Goal: Complete application form: Complete application form

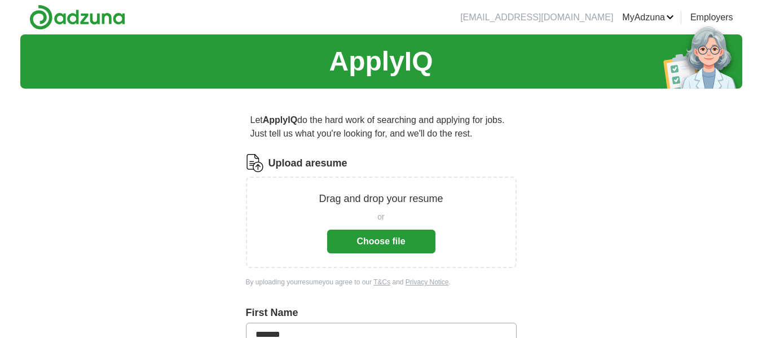
click at [401, 247] on button "Choose file" at bounding box center [381, 242] width 108 height 24
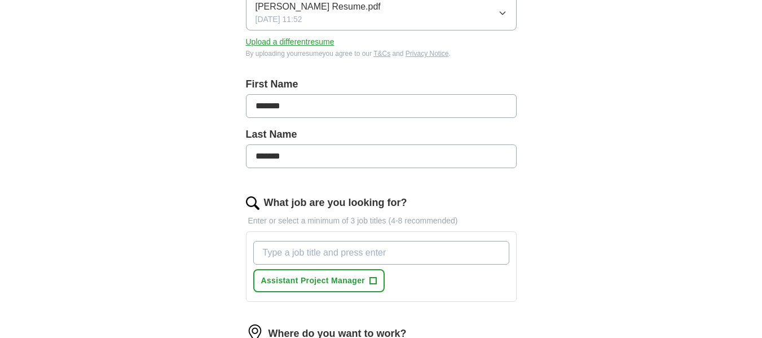
scroll to position [226, 0]
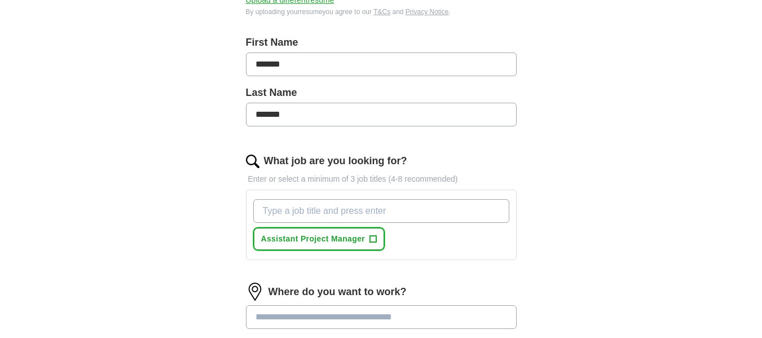
click at [374, 240] on span "+" at bounding box center [373, 239] width 7 height 9
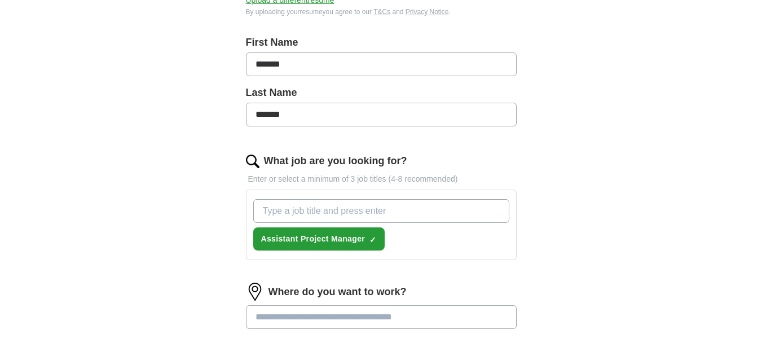
click at [361, 209] on input "What job are you looking for?" at bounding box center [381, 211] width 256 height 24
type input "estimator"
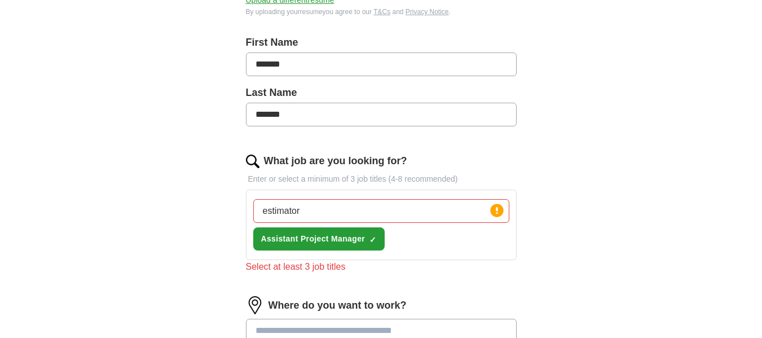
drag, startPoint x: 345, startPoint y: 195, endPoint x: 343, endPoint y: 188, distance: 7.9
click at [343, 188] on div "What job are you looking for? Enter or select a minimum of 3 job titles (4-8 re…" at bounding box center [381, 218] width 271 height 129
click at [358, 216] on input "estimator" at bounding box center [381, 211] width 256 height 24
click at [501, 211] on circle at bounding box center [496, 210] width 13 height 13
click at [418, 217] on input "estimator" at bounding box center [381, 211] width 256 height 24
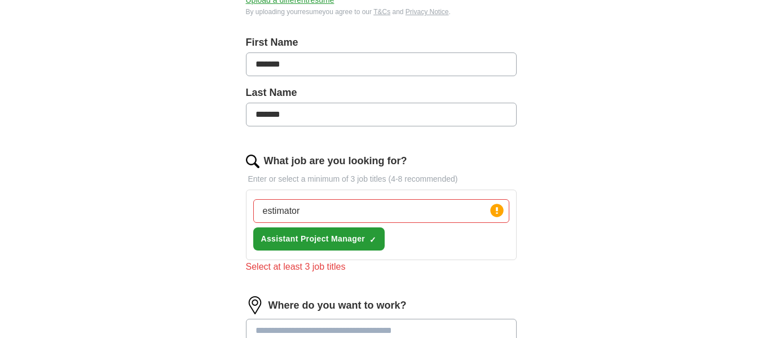
click at [418, 217] on input "estimator" at bounding box center [381, 211] width 256 height 24
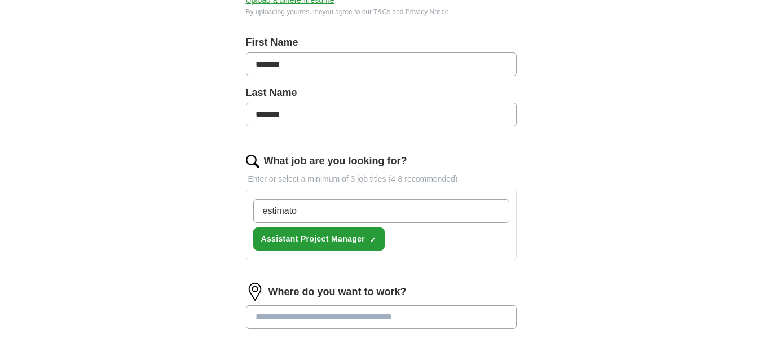
type input "estimator"
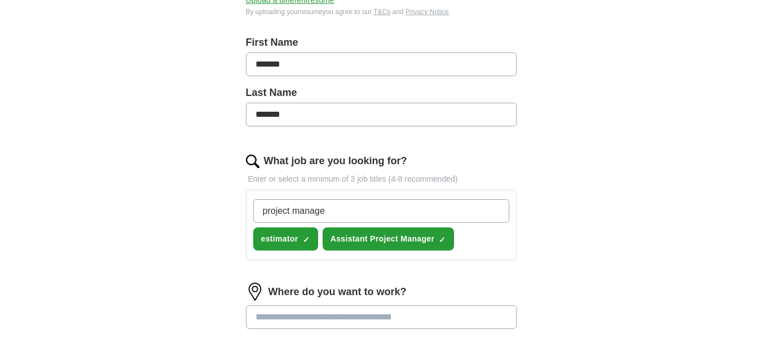
type input "project manager"
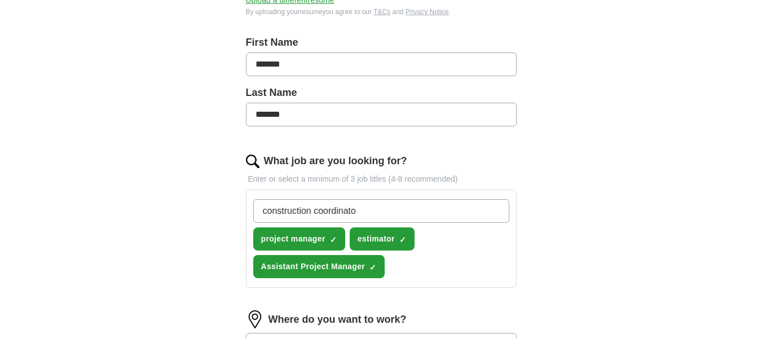
type input "construction coordinator"
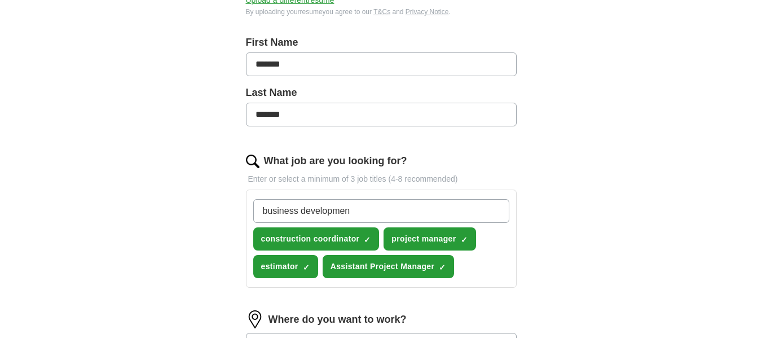
type input "business development"
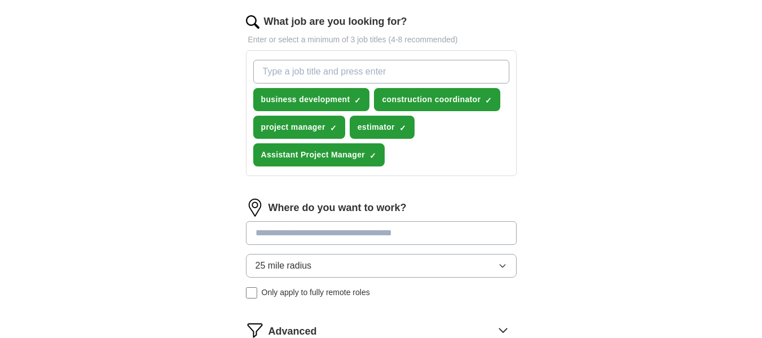
scroll to position [395, 0]
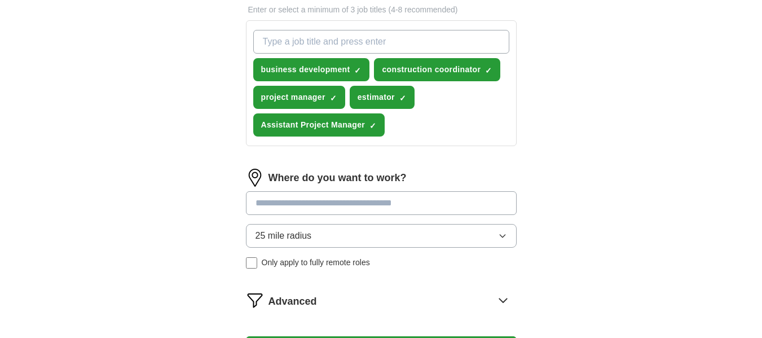
click at [419, 203] on input at bounding box center [381, 203] width 271 height 24
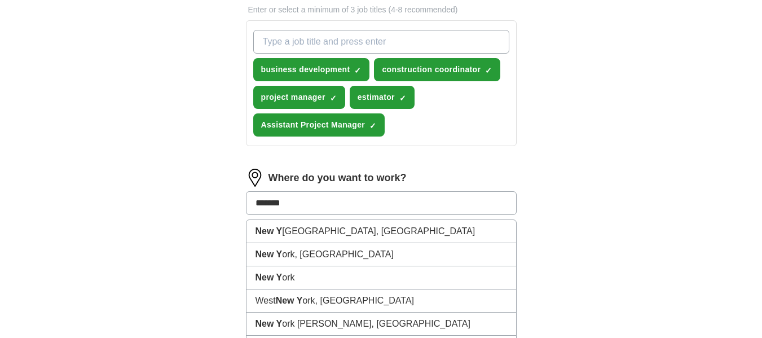
type input "********"
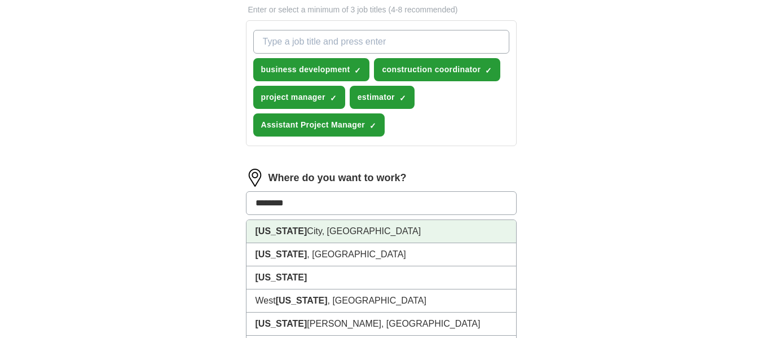
click at [326, 228] on li "[US_STATE][GEOGRAPHIC_DATA], [GEOGRAPHIC_DATA]" at bounding box center [382, 231] width 270 height 23
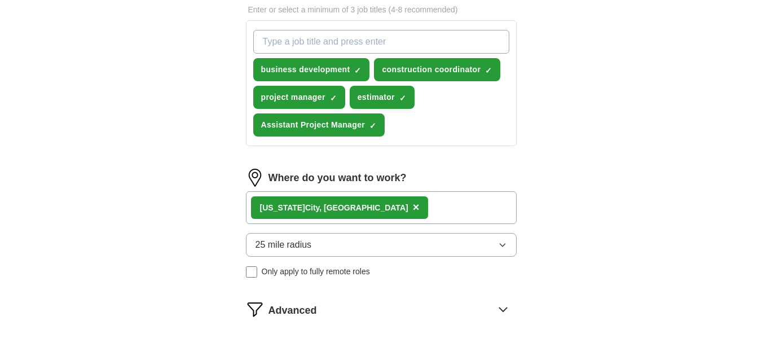
click at [383, 205] on div "[US_STATE][GEOGRAPHIC_DATA], [GEOGRAPHIC_DATA] ×" at bounding box center [381, 207] width 271 height 33
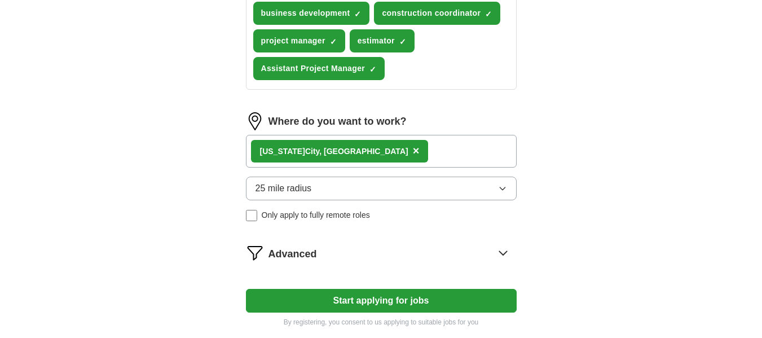
drag, startPoint x: 510, startPoint y: 258, endPoint x: 508, endPoint y: 252, distance: 6.6
click at [510, 258] on icon at bounding box center [503, 253] width 18 height 18
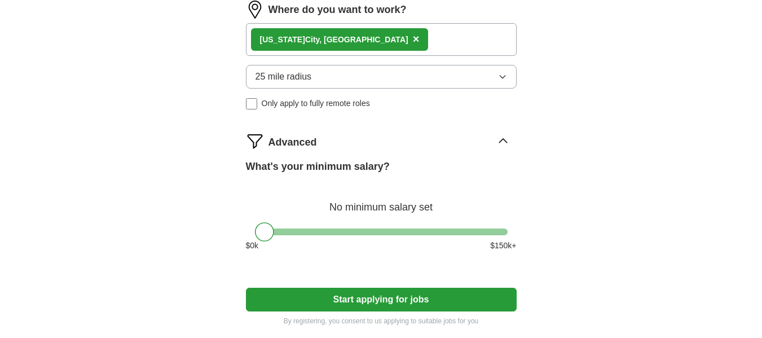
scroll to position [564, 0]
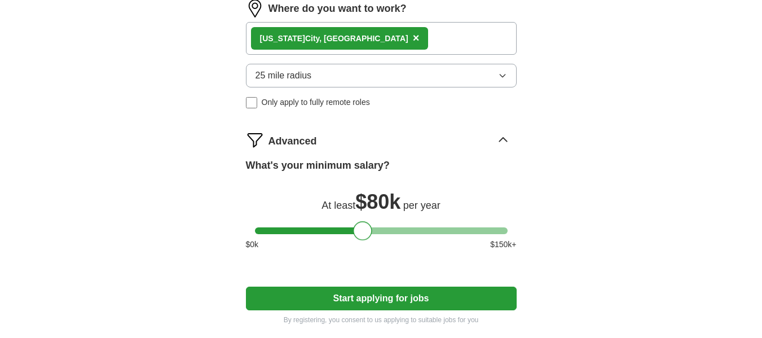
drag, startPoint x: 270, startPoint y: 236, endPoint x: 369, endPoint y: 241, distance: 98.9
click at [369, 241] on div "What's your minimum salary? At least $ 80k per year $ 0 k $ 150 k+" at bounding box center [381, 209] width 271 height 102
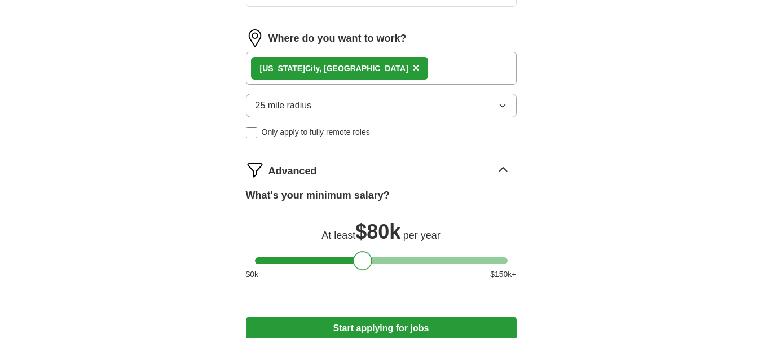
scroll to position [508, 0]
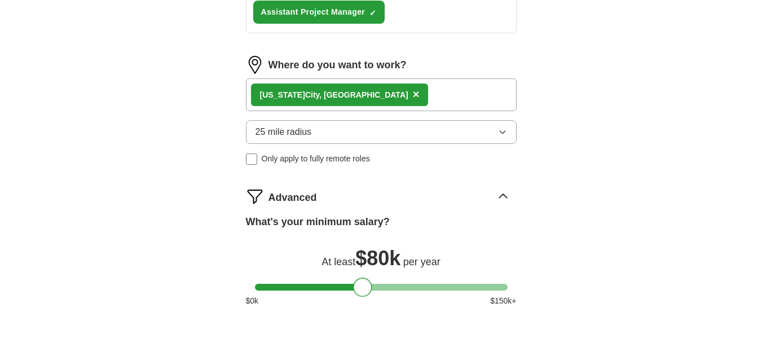
click at [370, 98] on div "[US_STATE][GEOGRAPHIC_DATA], [GEOGRAPHIC_DATA] ×" at bounding box center [381, 94] width 271 height 33
click at [354, 136] on button "25 mile radius" at bounding box center [381, 132] width 271 height 24
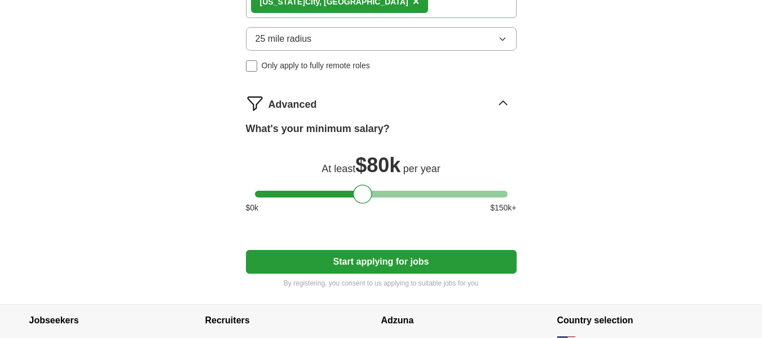
scroll to position [621, 0]
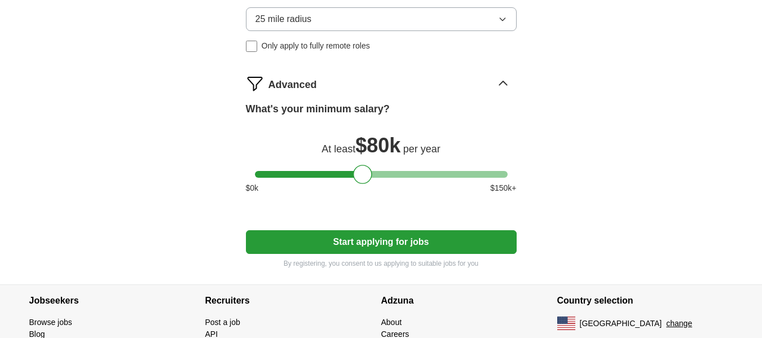
click at [391, 242] on button "Start applying for jobs" at bounding box center [381, 242] width 271 height 24
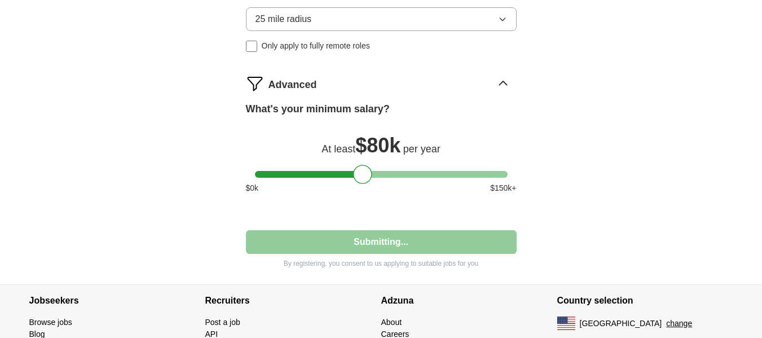
select select "**"
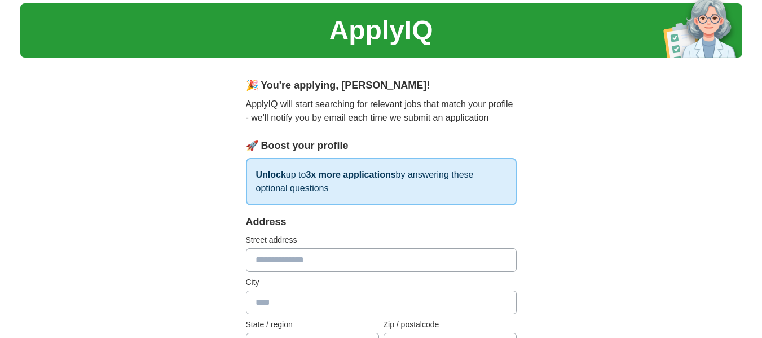
scroll to position [56, 0]
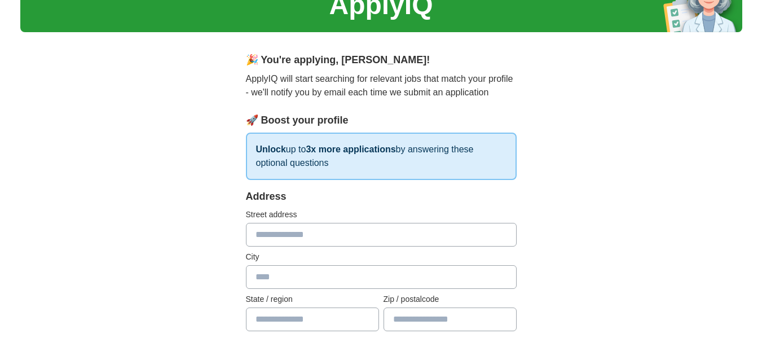
click at [344, 242] on input "text" at bounding box center [381, 235] width 271 height 24
type input "**********"
type input "********"
type input "**"
type input "*****"
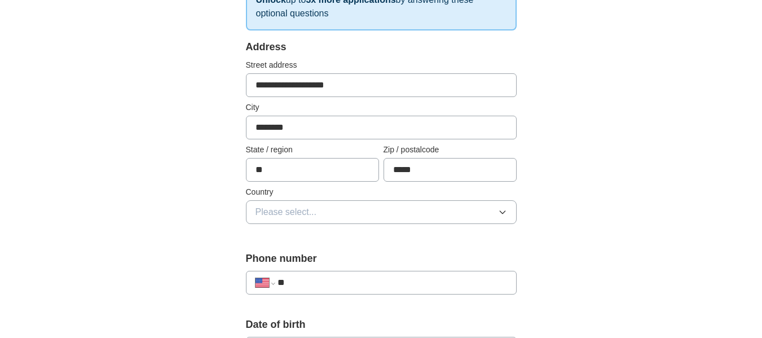
scroll to position [226, 0]
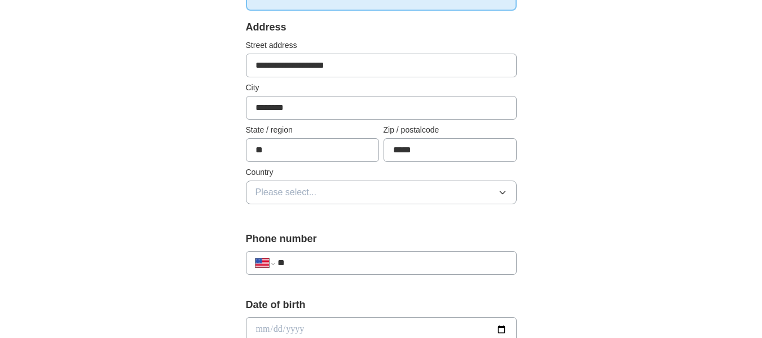
click at [339, 195] on button "Please select..." at bounding box center [381, 193] width 271 height 24
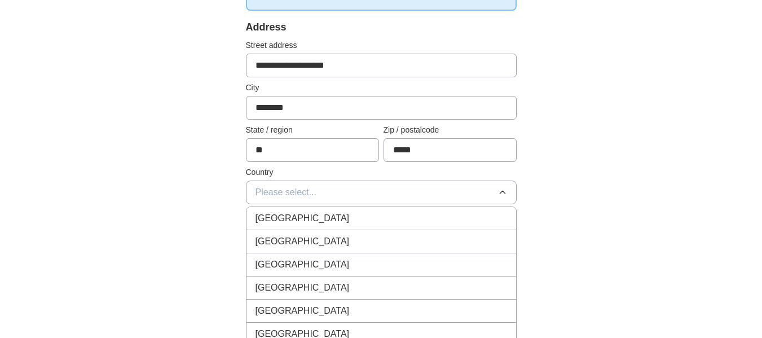
click at [312, 242] on div "[GEOGRAPHIC_DATA]" at bounding box center [382, 242] width 252 height 14
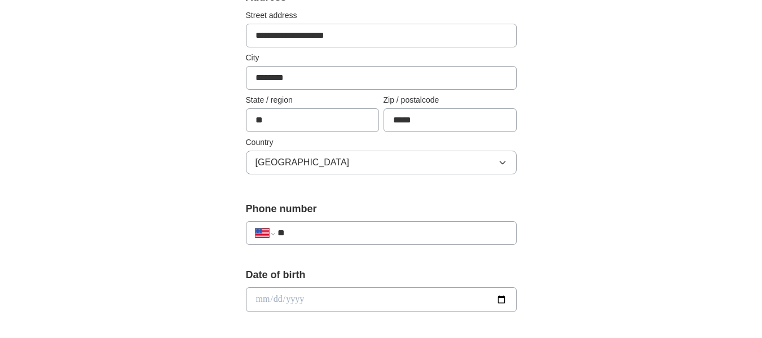
scroll to position [282, 0]
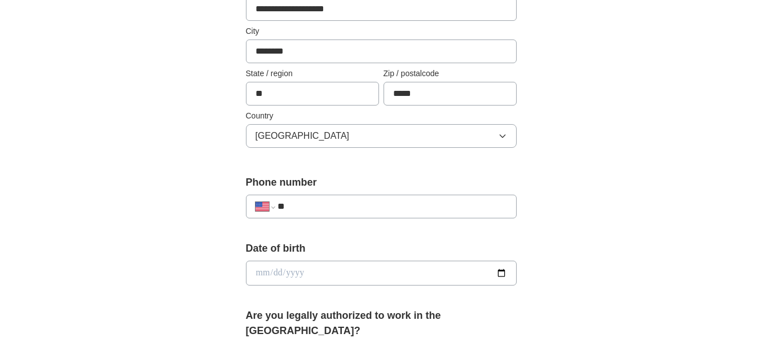
click at [334, 207] on input "**" at bounding box center [392, 207] width 229 height 14
type input "**********"
click at [292, 271] on input "date" at bounding box center [381, 273] width 271 height 25
click at [328, 267] on input "date" at bounding box center [381, 273] width 271 height 25
click at [403, 277] on input "date" at bounding box center [381, 273] width 271 height 25
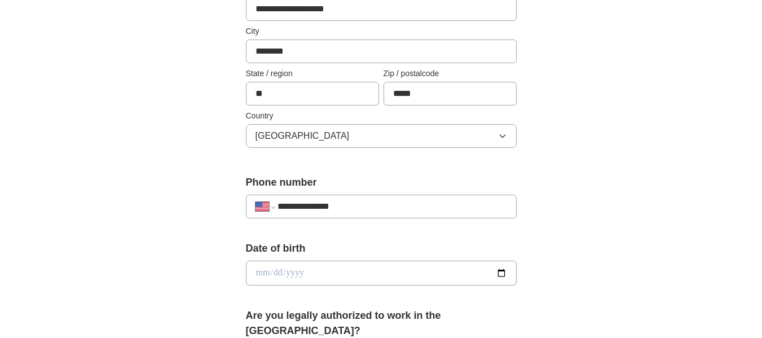
click at [274, 273] on input "date" at bounding box center [381, 273] width 271 height 25
click at [263, 273] on input "date" at bounding box center [381, 273] width 271 height 25
type input "**********"
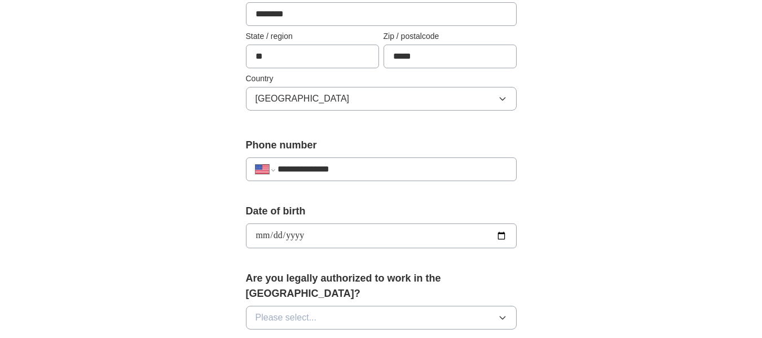
scroll to position [339, 0]
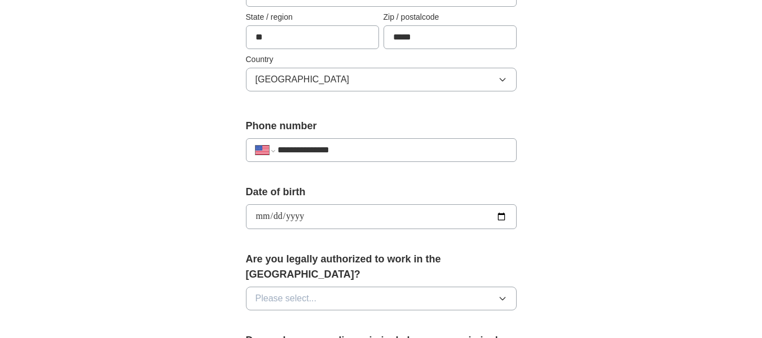
click at [299, 292] on span "Please select..." at bounding box center [287, 299] width 62 height 14
click at [271, 318] on div "Yes" at bounding box center [382, 325] width 252 height 14
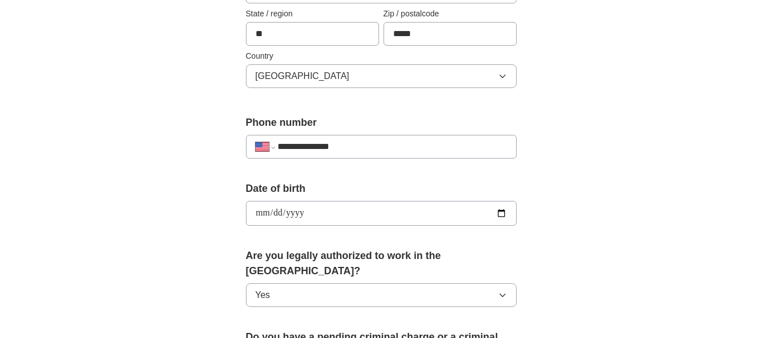
scroll to position [452, 0]
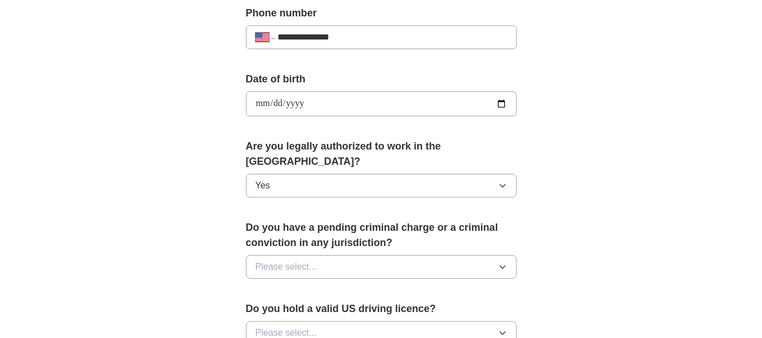
click at [335, 255] on button "Please select..." at bounding box center [381, 267] width 271 height 24
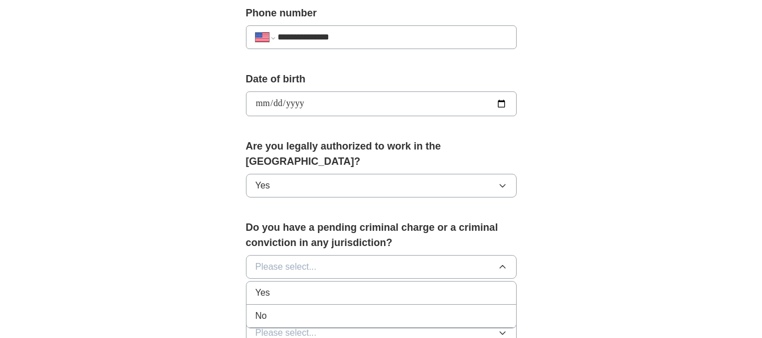
click at [285, 309] on div "No" at bounding box center [382, 316] width 252 height 14
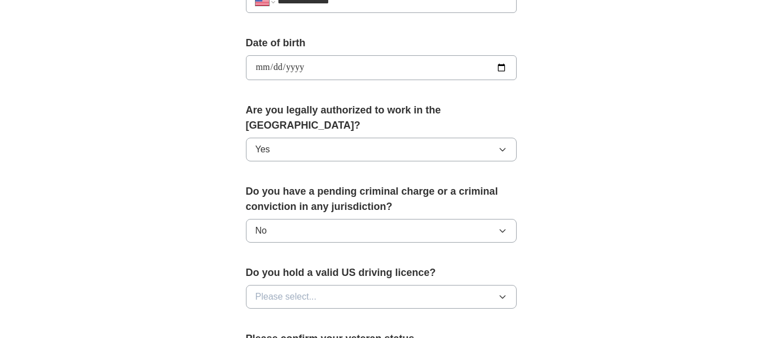
scroll to position [508, 0]
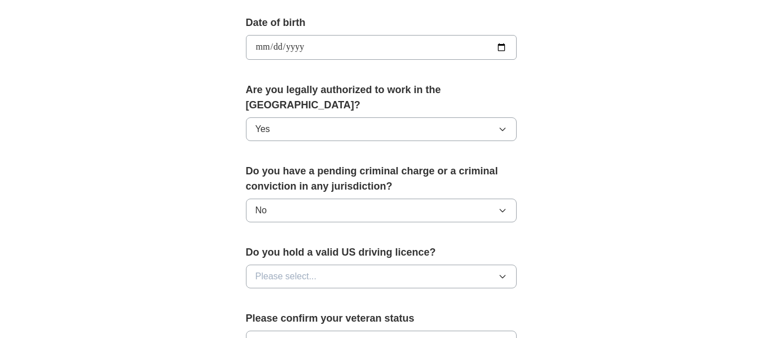
click at [291, 270] on span "Please select..." at bounding box center [287, 277] width 62 height 14
click at [283, 296] on div "Yes" at bounding box center [382, 303] width 252 height 14
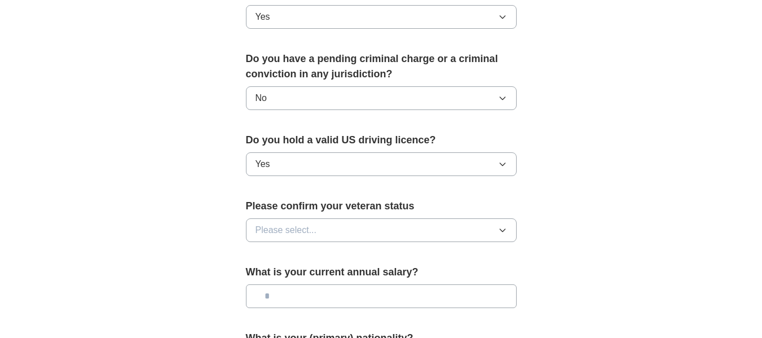
scroll to position [621, 0]
click at [294, 223] on span "Please select..." at bounding box center [287, 230] width 62 height 14
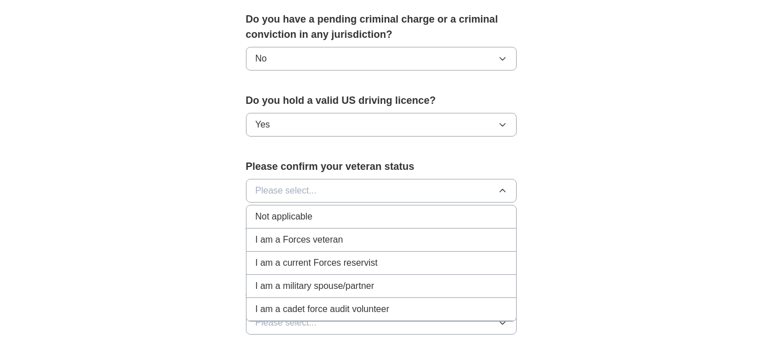
scroll to position [677, 0]
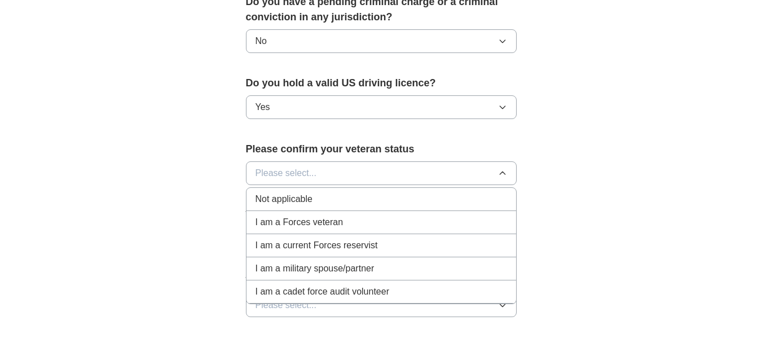
click at [303, 192] on span "Not applicable" at bounding box center [284, 199] width 57 height 14
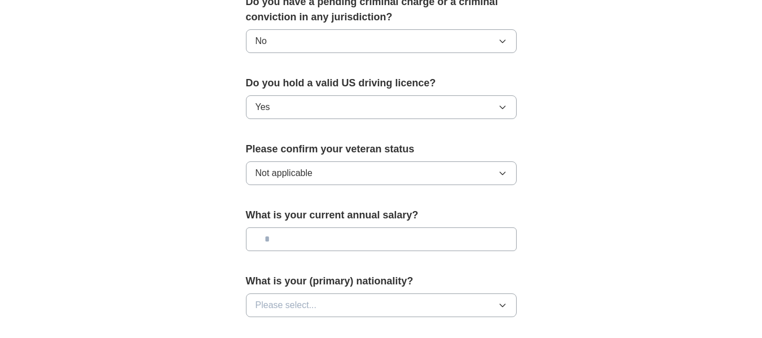
click at [312, 227] on input "text" at bounding box center [381, 239] width 271 height 24
type input "*******"
click at [358, 293] on button "Please select..." at bounding box center [381, 305] width 271 height 24
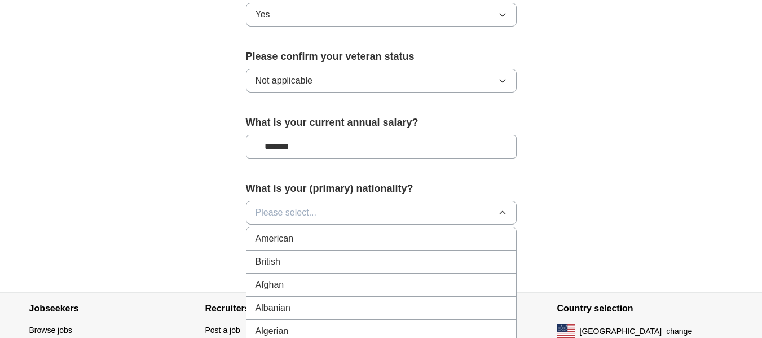
scroll to position [847, 0]
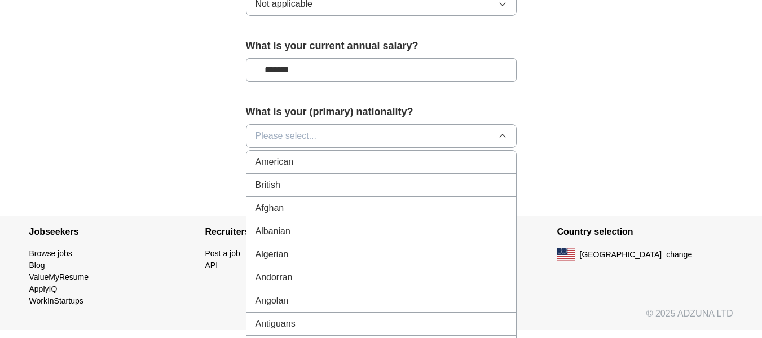
click at [301, 154] on li "American" at bounding box center [382, 162] width 270 height 23
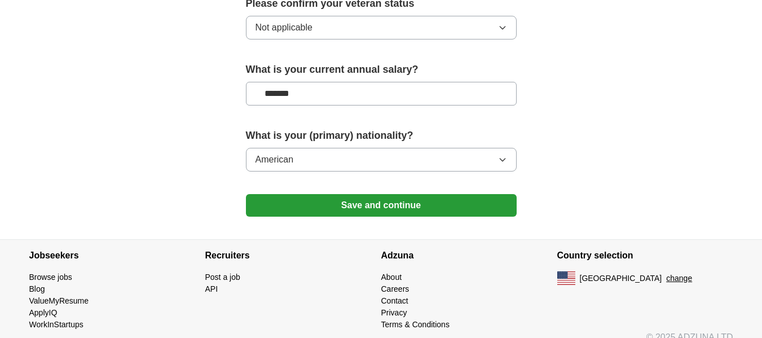
click at [395, 195] on button "Save and continue" at bounding box center [381, 205] width 271 height 23
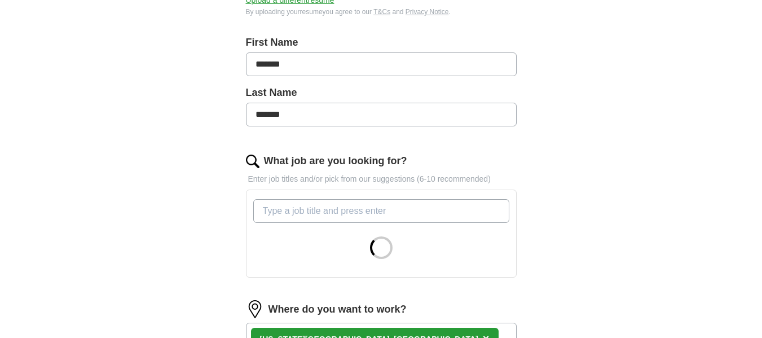
scroll to position [339, 0]
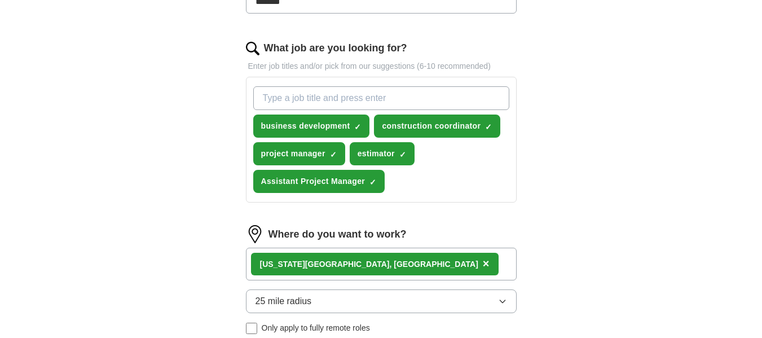
click at [361, 96] on input "What job are you looking for?" at bounding box center [381, 98] width 256 height 24
type input "associate project manager"
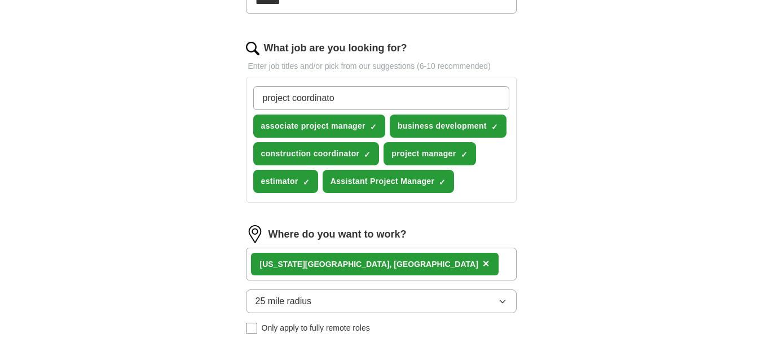
type input "project coordinator"
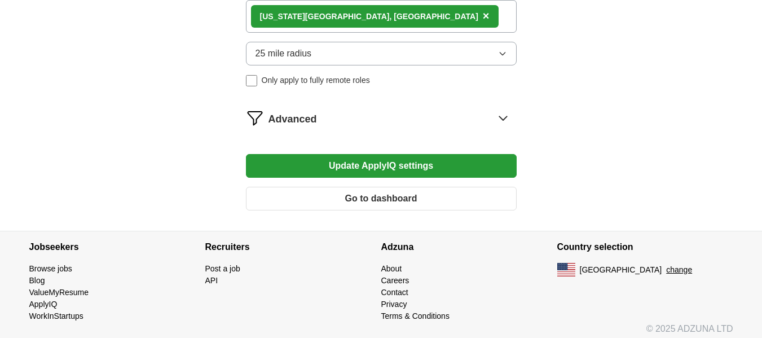
scroll to position [621, 0]
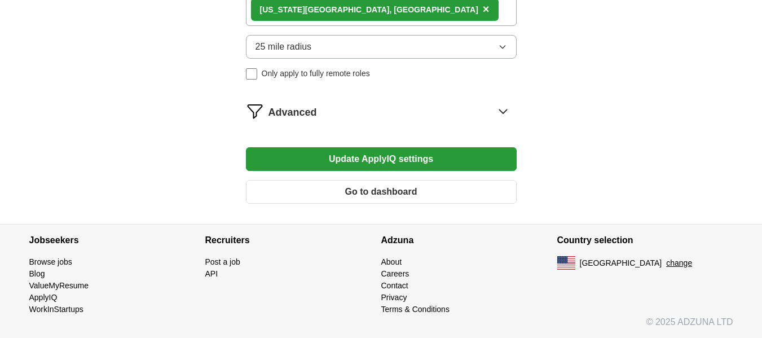
click at [327, 116] on div "Advanced" at bounding box center [393, 111] width 248 height 18
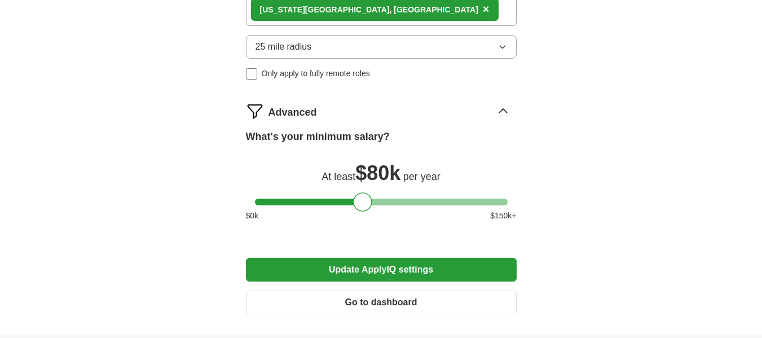
click at [417, 272] on button "Update ApplyIQ settings" at bounding box center [381, 270] width 271 height 24
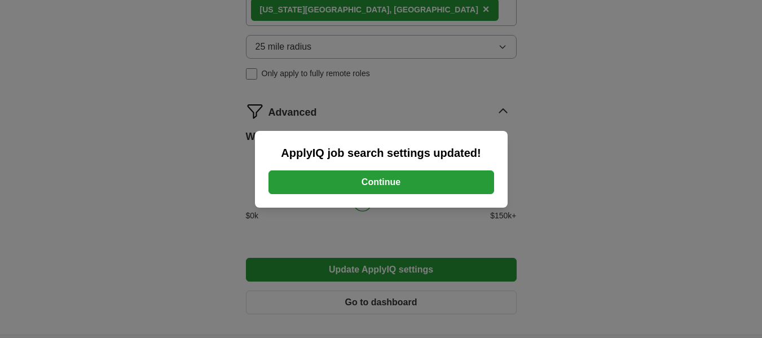
click at [380, 183] on button "Continue" at bounding box center [382, 182] width 226 height 24
